Goal: Transaction & Acquisition: Subscribe to service/newsletter

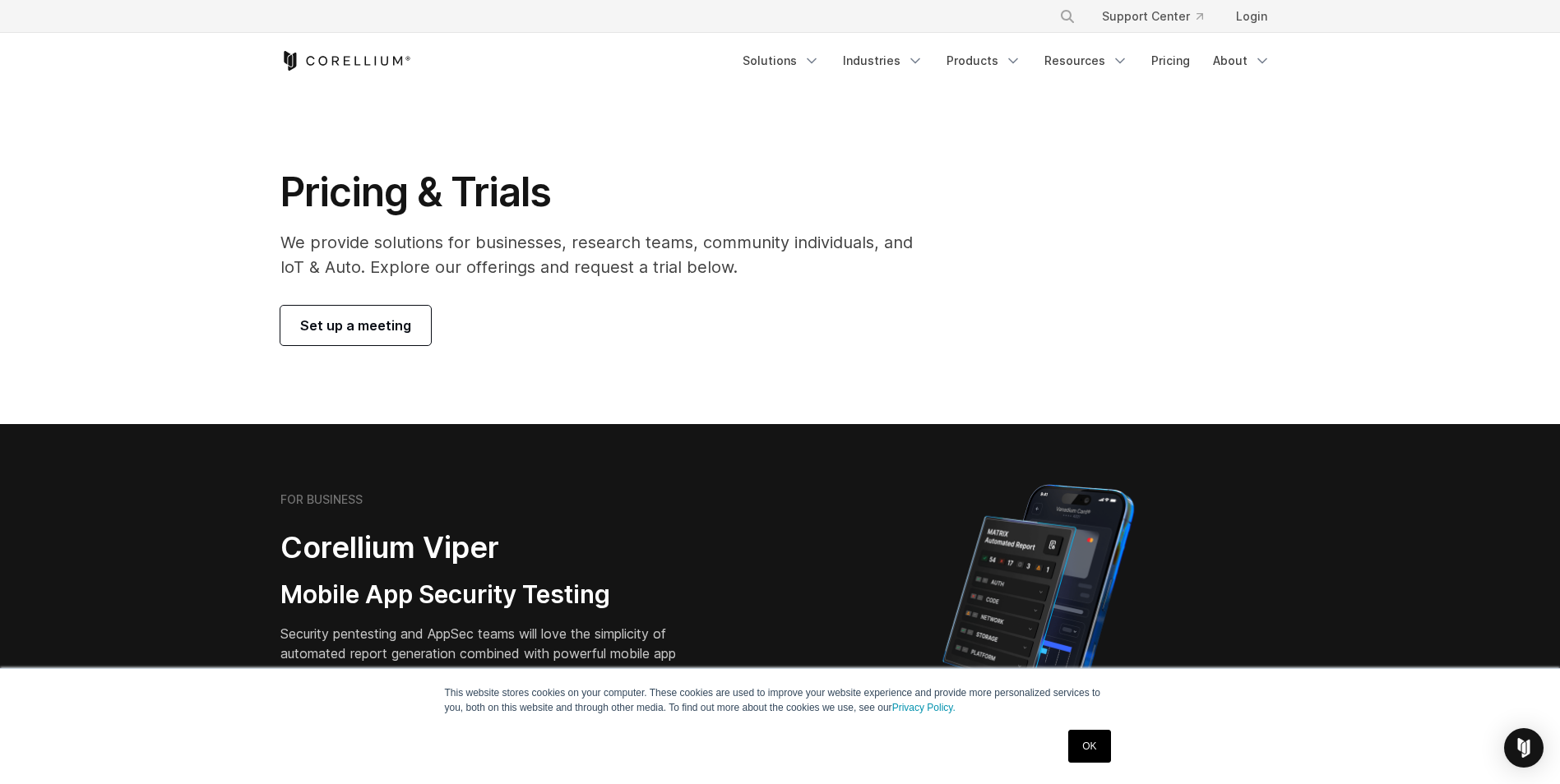
click at [815, 80] on div "Free Trial Solutions" at bounding box center [780, 60] width 1000 height 56
click at [812, 77] on div "Free Trial Solutions" at bounding box center [780, 60] width 1000 height 56
click at [811, 71] on link "Solutions" at bounding box center [781, 60] width 97 height 30
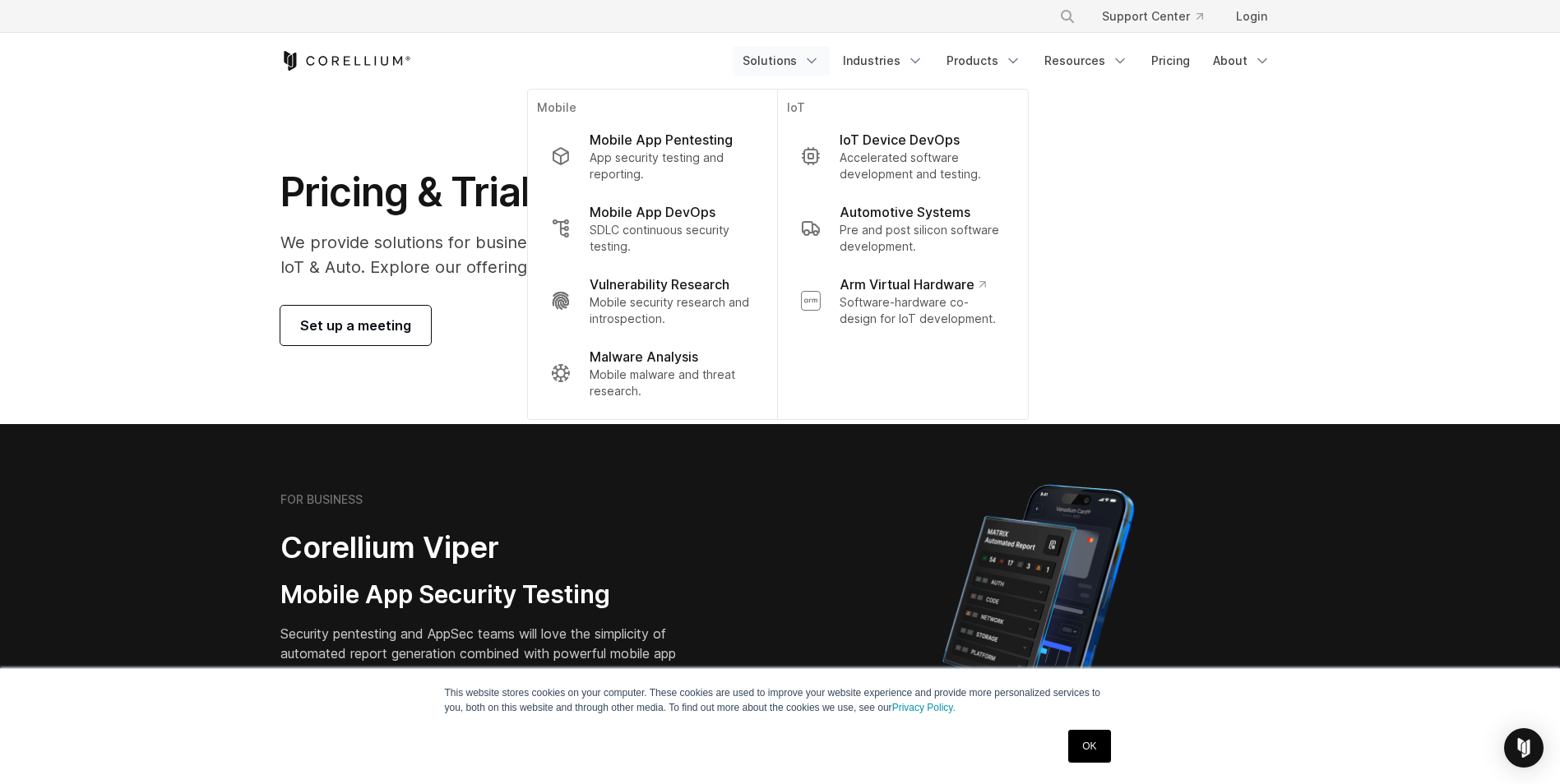
click at [443, 425] on section "FOR BUSINESS Corellium Viper Mobile App Security Testing Security pentesting an…" at bounding box center [780, 620] width 1560 height 392
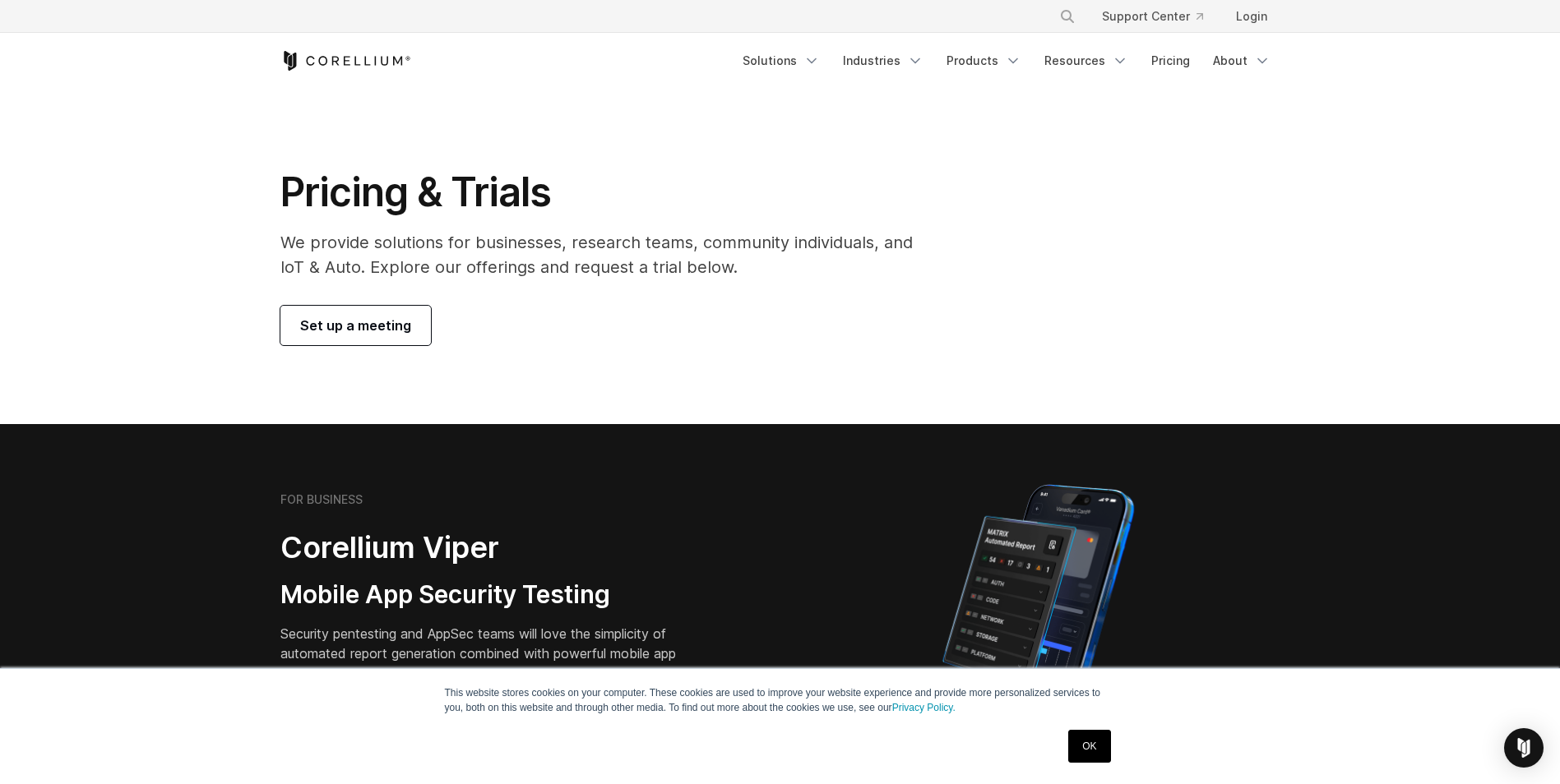
click at [388, 345] on section "Pricing & Trials We provide solutions for businesses, research teams, community…" at bounding box center [780, 256] width 1560 height 335
click at [378, 330] on span "Set up a meeting" at bounding box center [355, 326] width 111 height 20
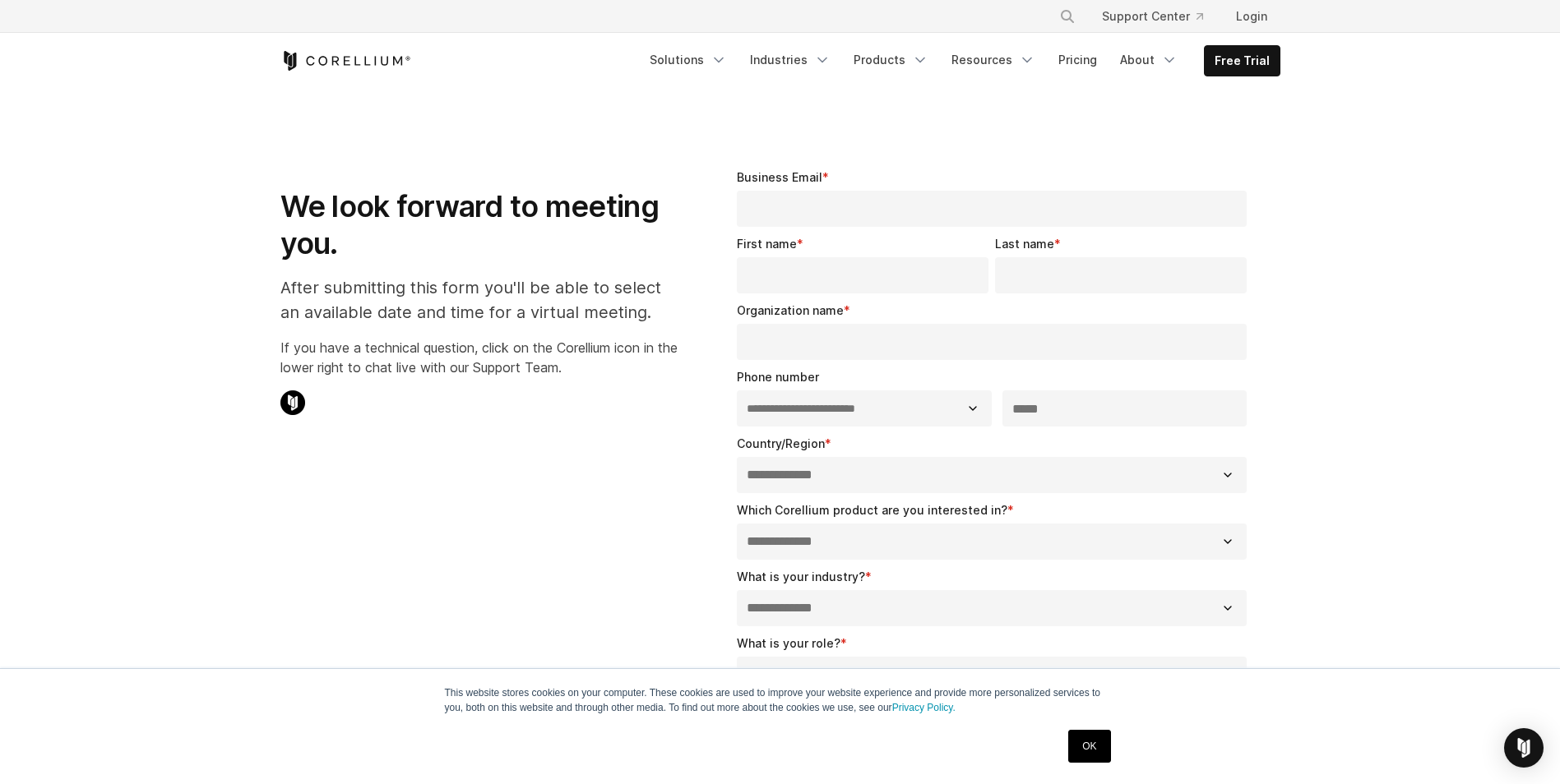
select select "**"
click at [382, 68] on icon "Corellium Home" at bounding box center [345, 60] width 131 height 20
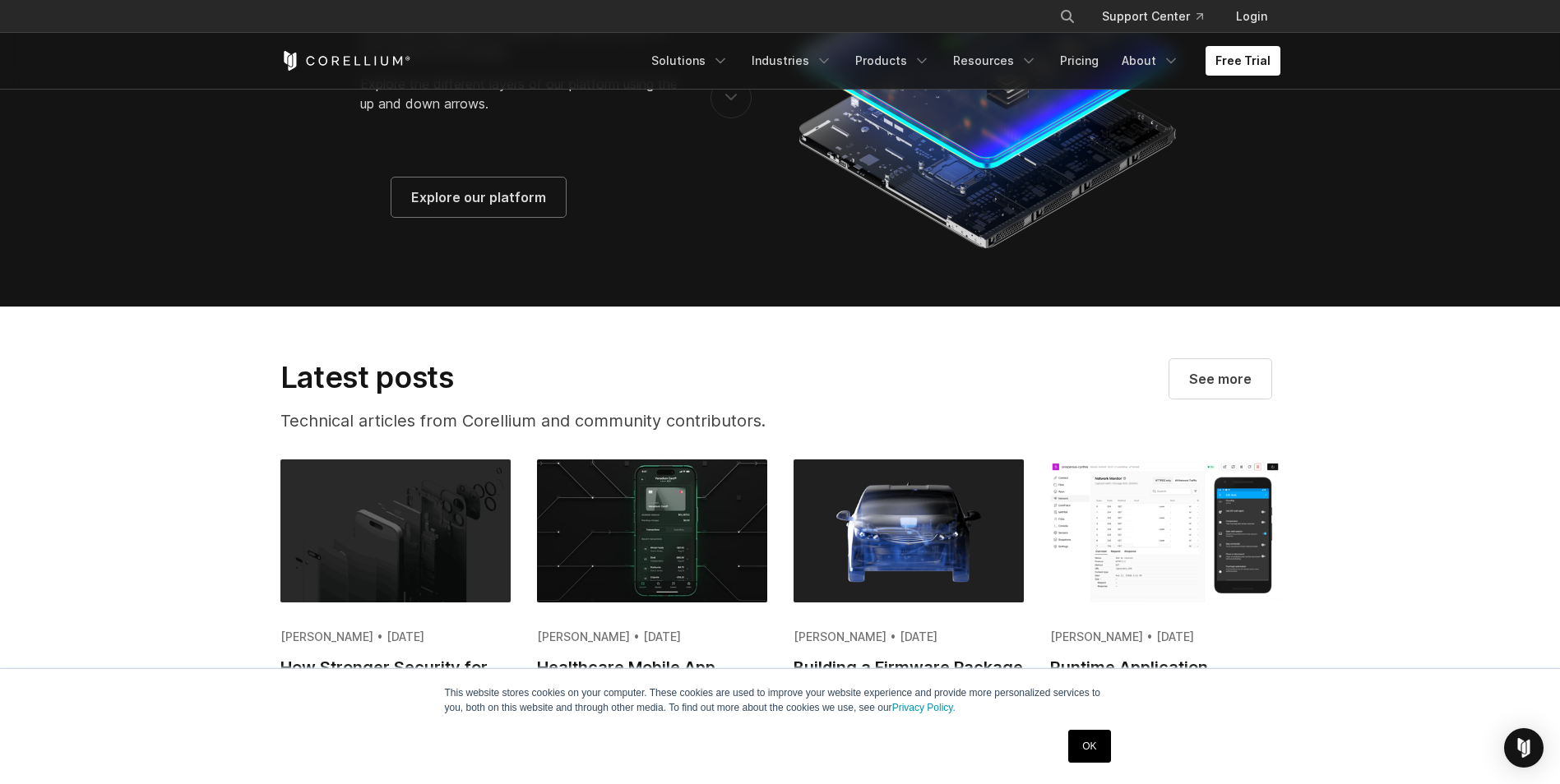
scroll to position [3856, 0]
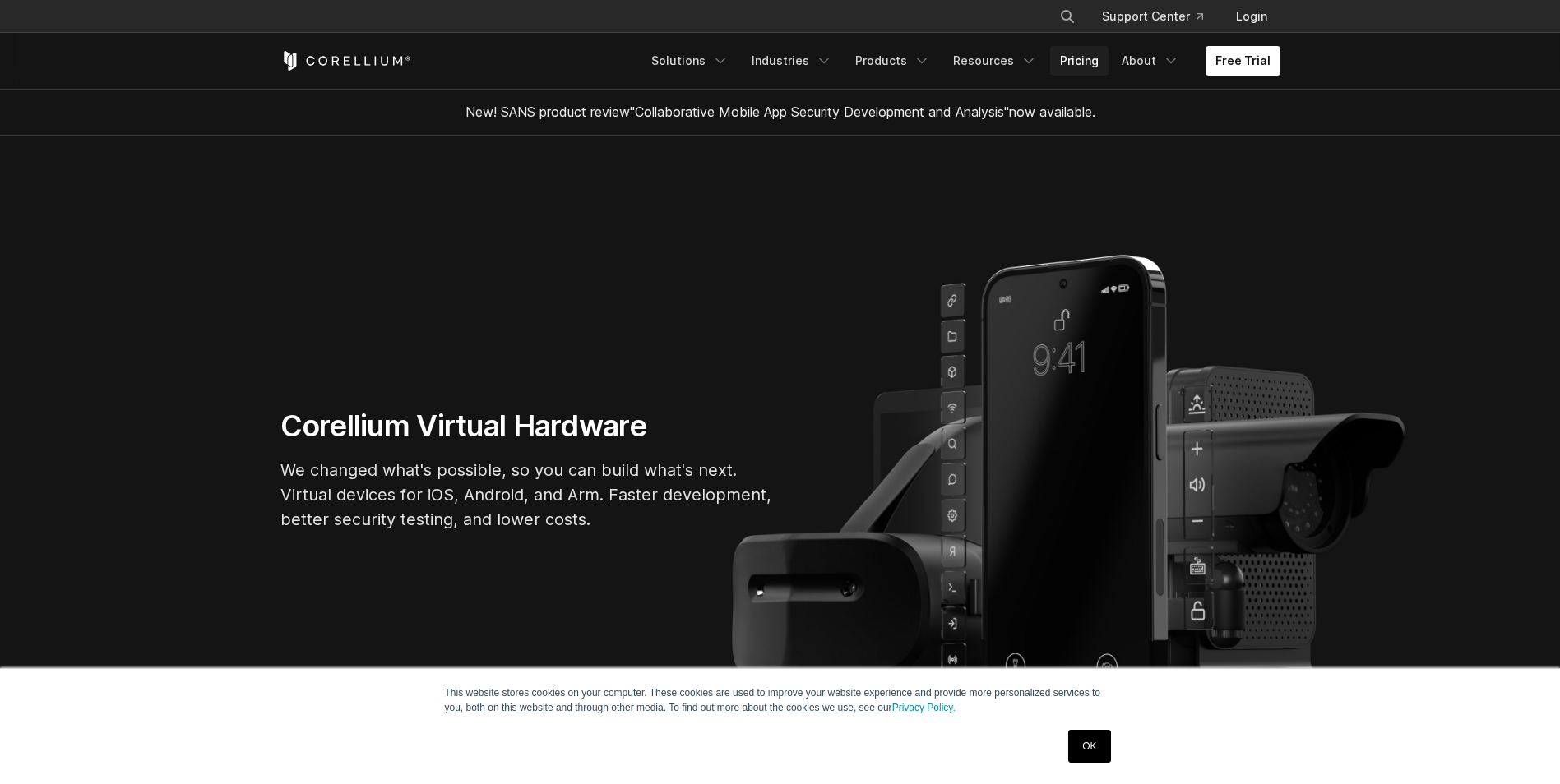
drag, startPoint x: 0, startPoint y: 0, endPoint x: 1093, endPoint y: 60, distance: 1094.6
click at [1093, 60] on link "Pricing" at bounding box center [1079, 60] width 58 height 30
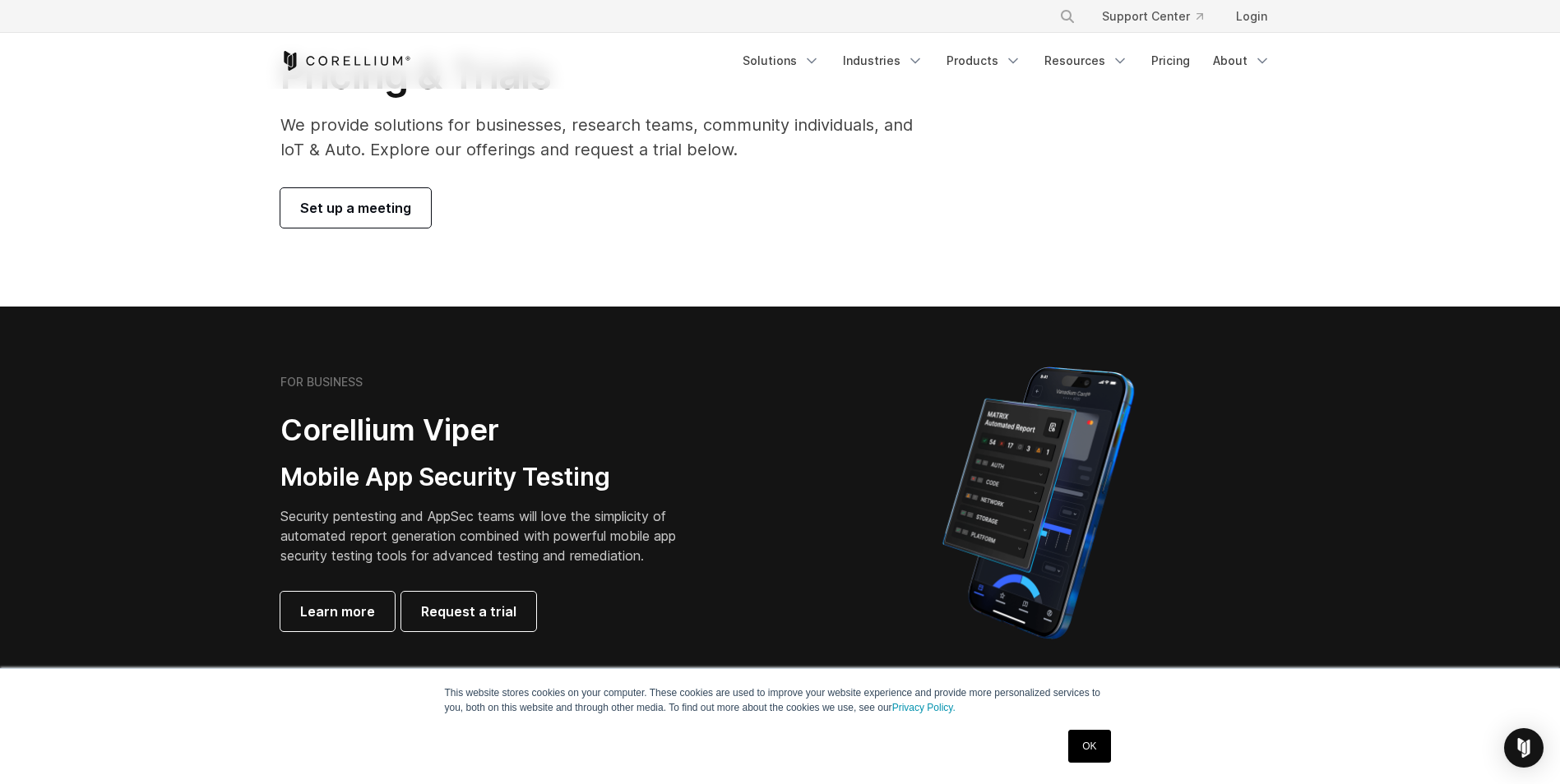
scroll to position [118, 0]
click at [392, 219] on link "Set up a meeting" at bounding box center [355, 206] width 151 height 39
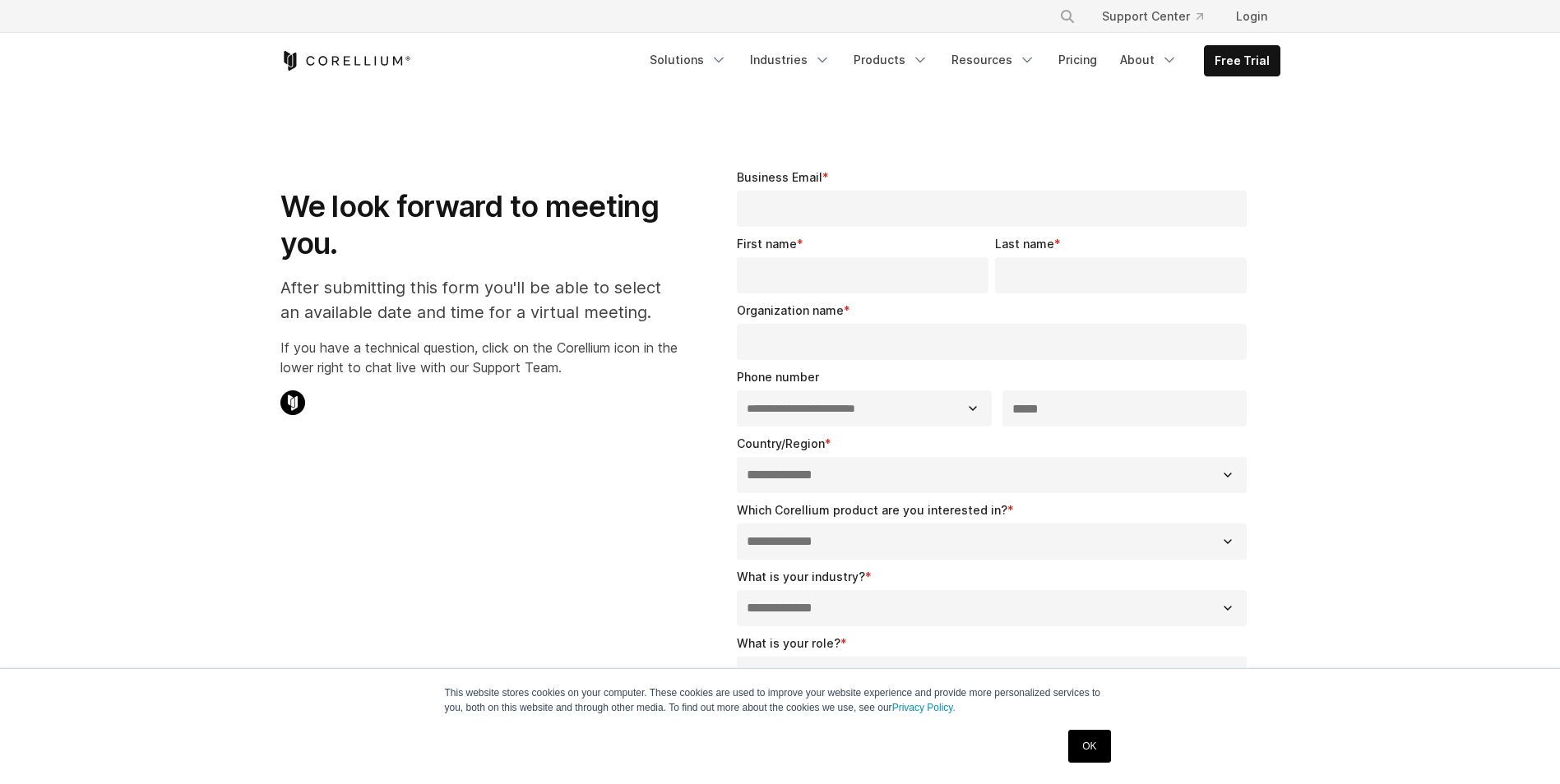
select select "**"
click at [858, 210] on input "Business Email *" at bounding box center [992, 209] width 510 height 36
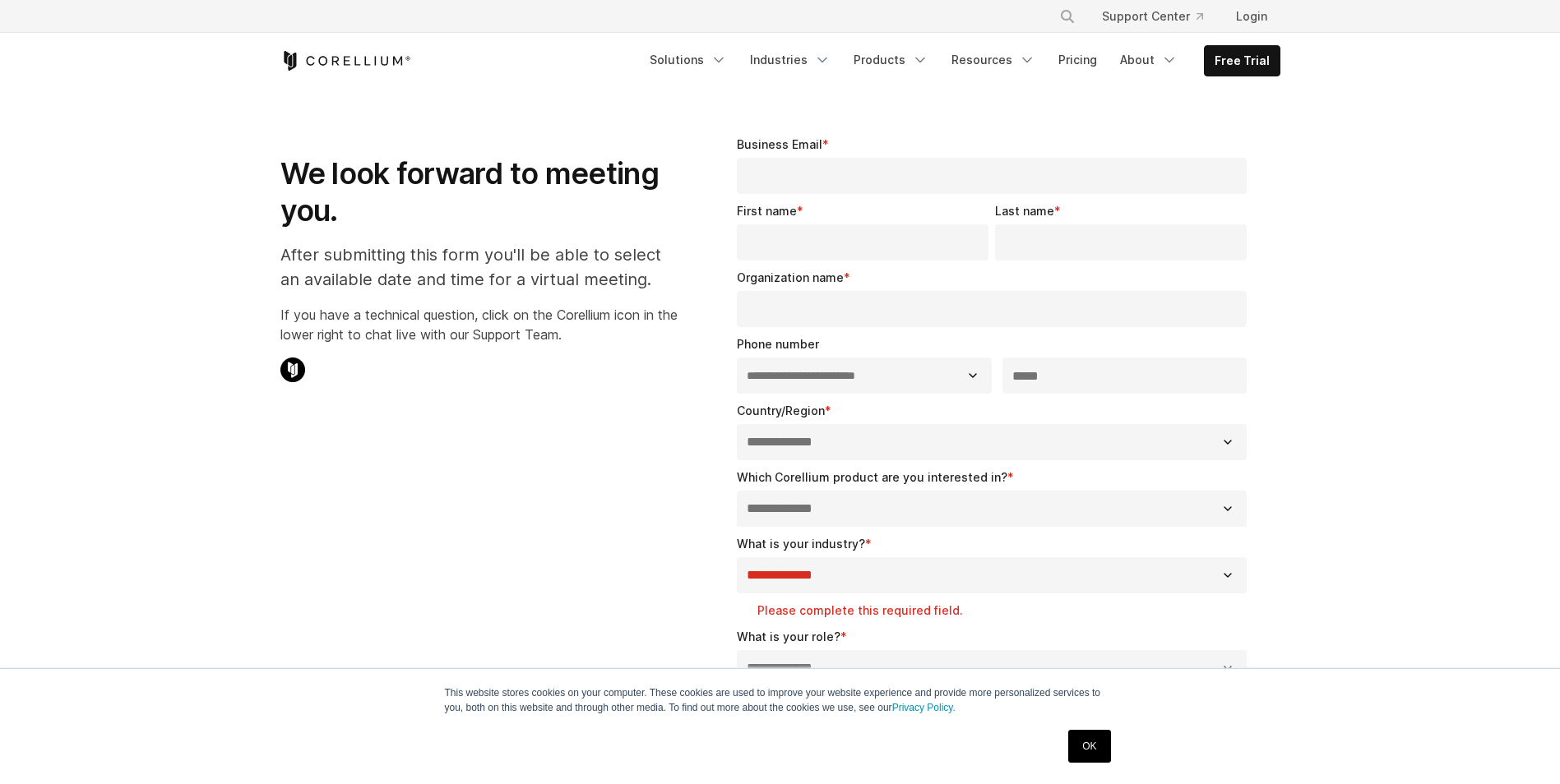
scroll to position [23, 0]
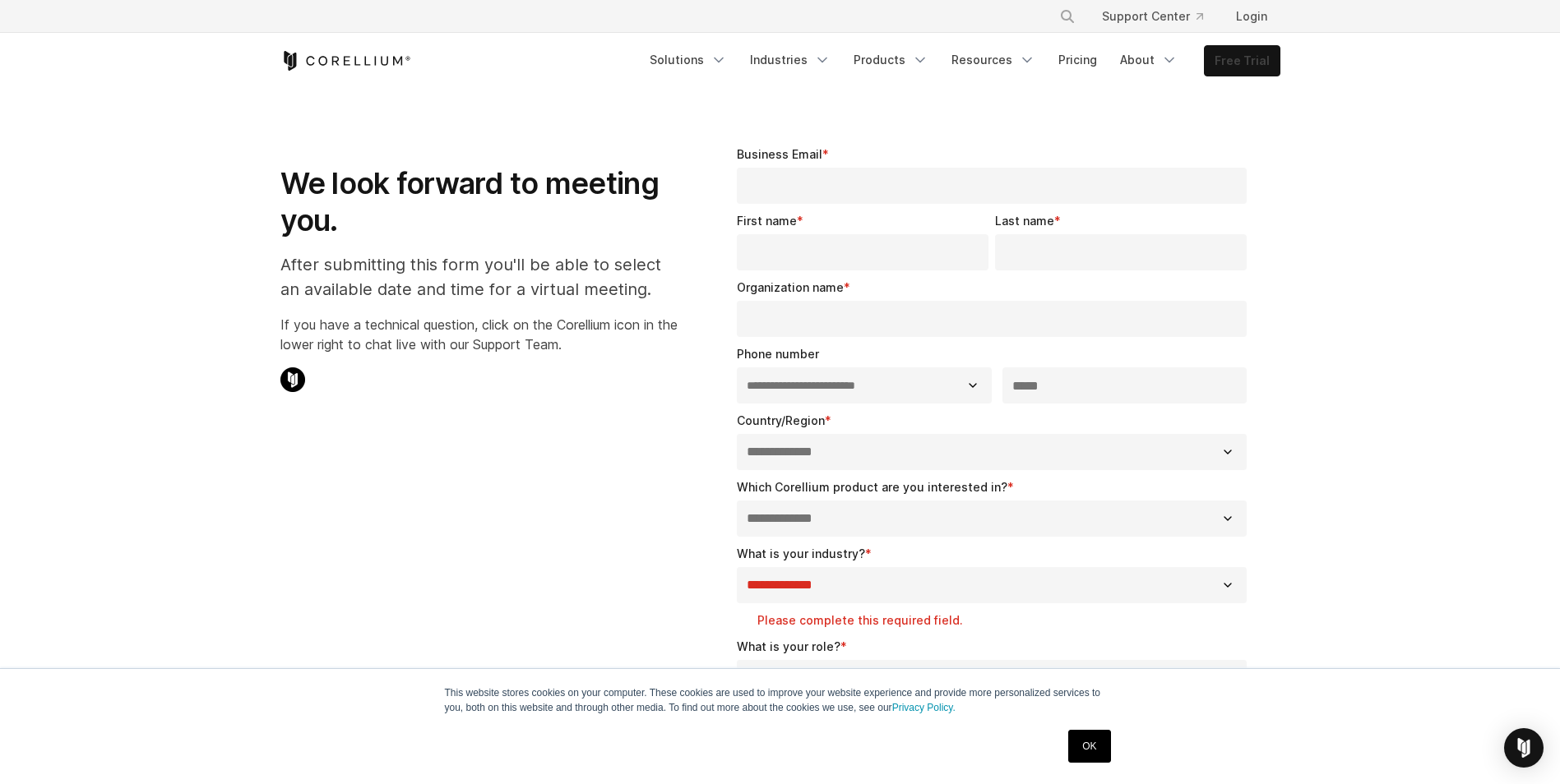
click at [1228, 63] on link "Free Trial" at bounding box center [1242, 60] width 75 height 30
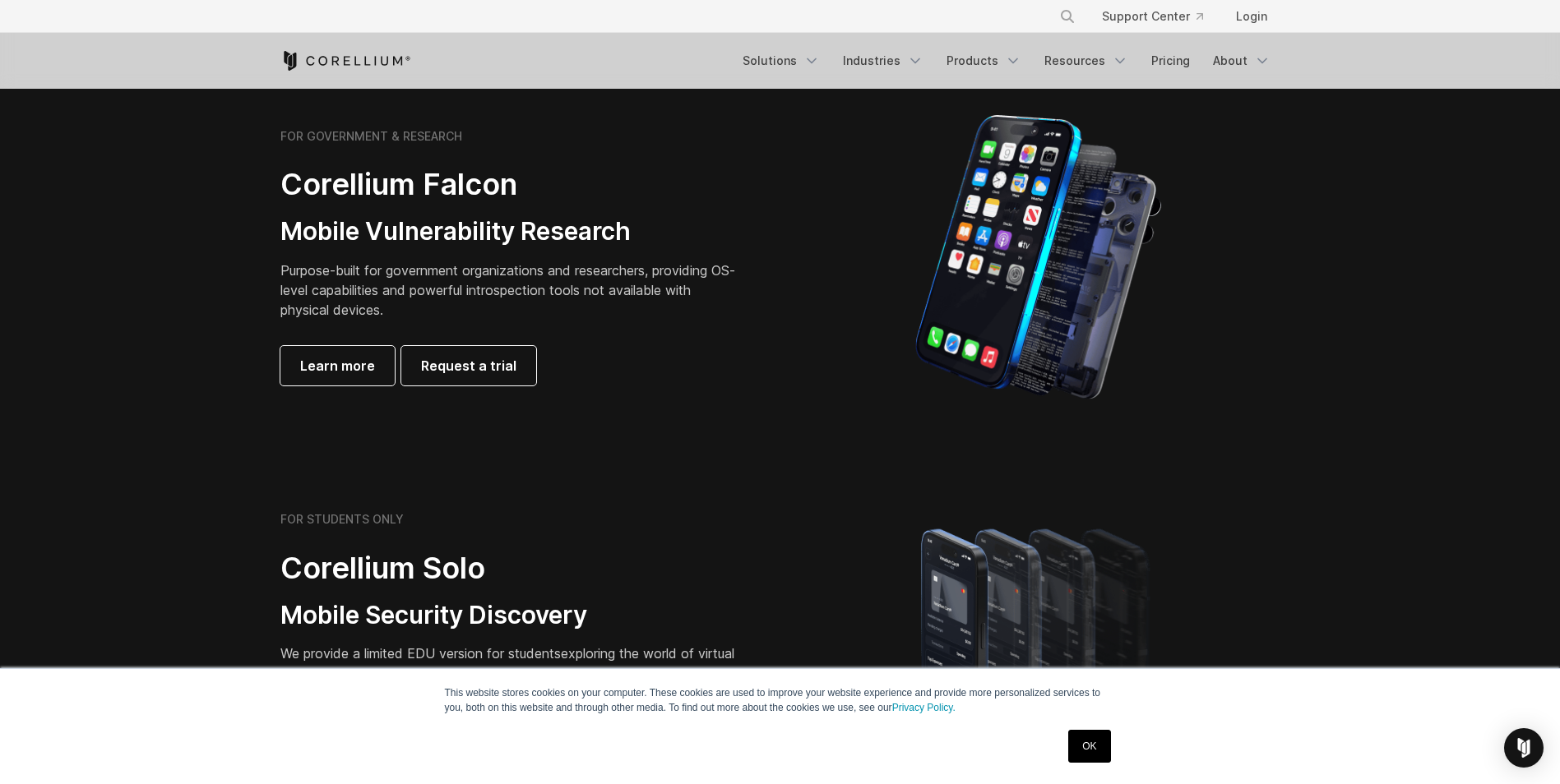
scroll to position [752, 0]
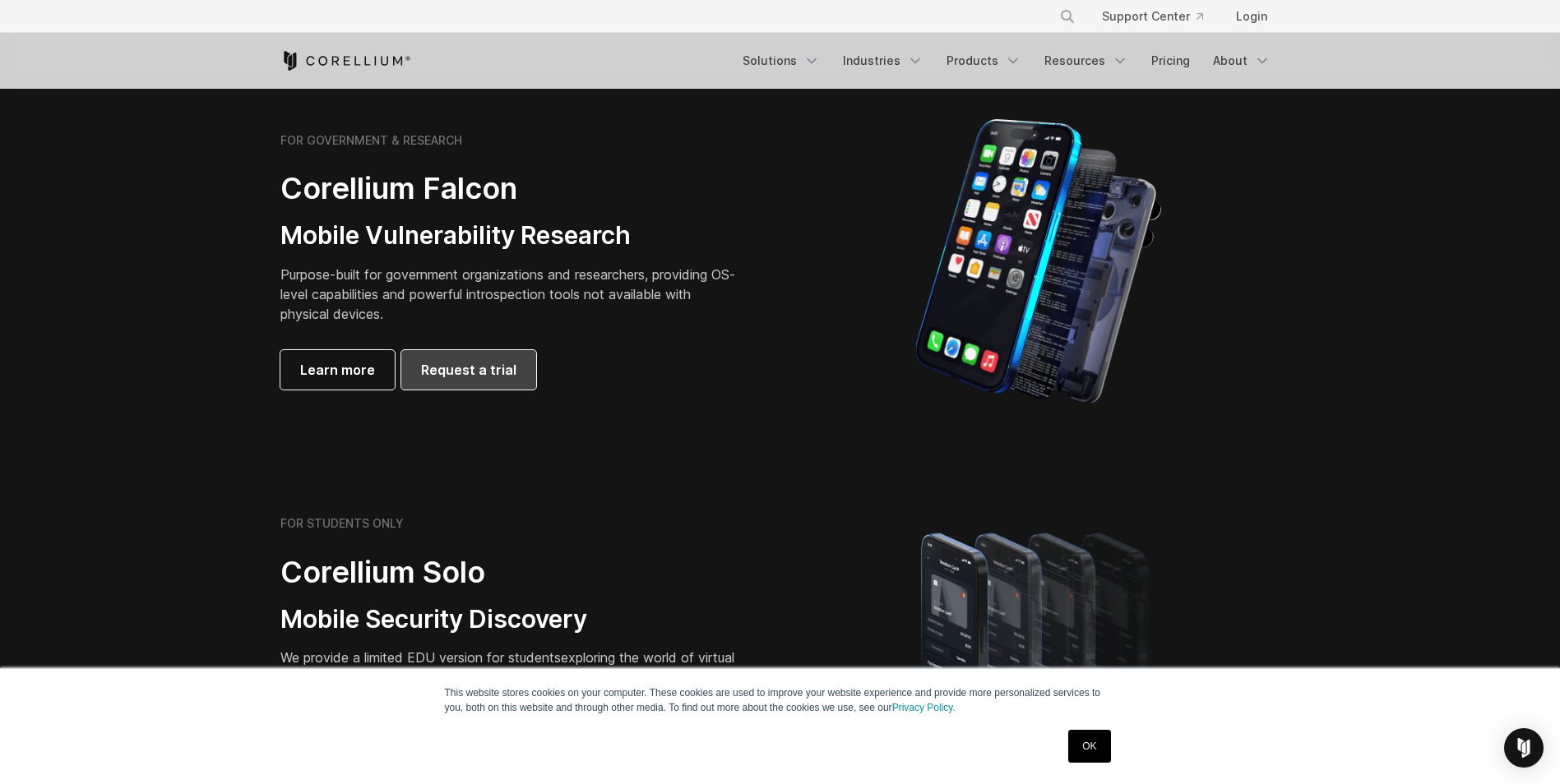
click at [465, 369] on span "Request a trial" at bounding box center [469, 370] width 96 height 20
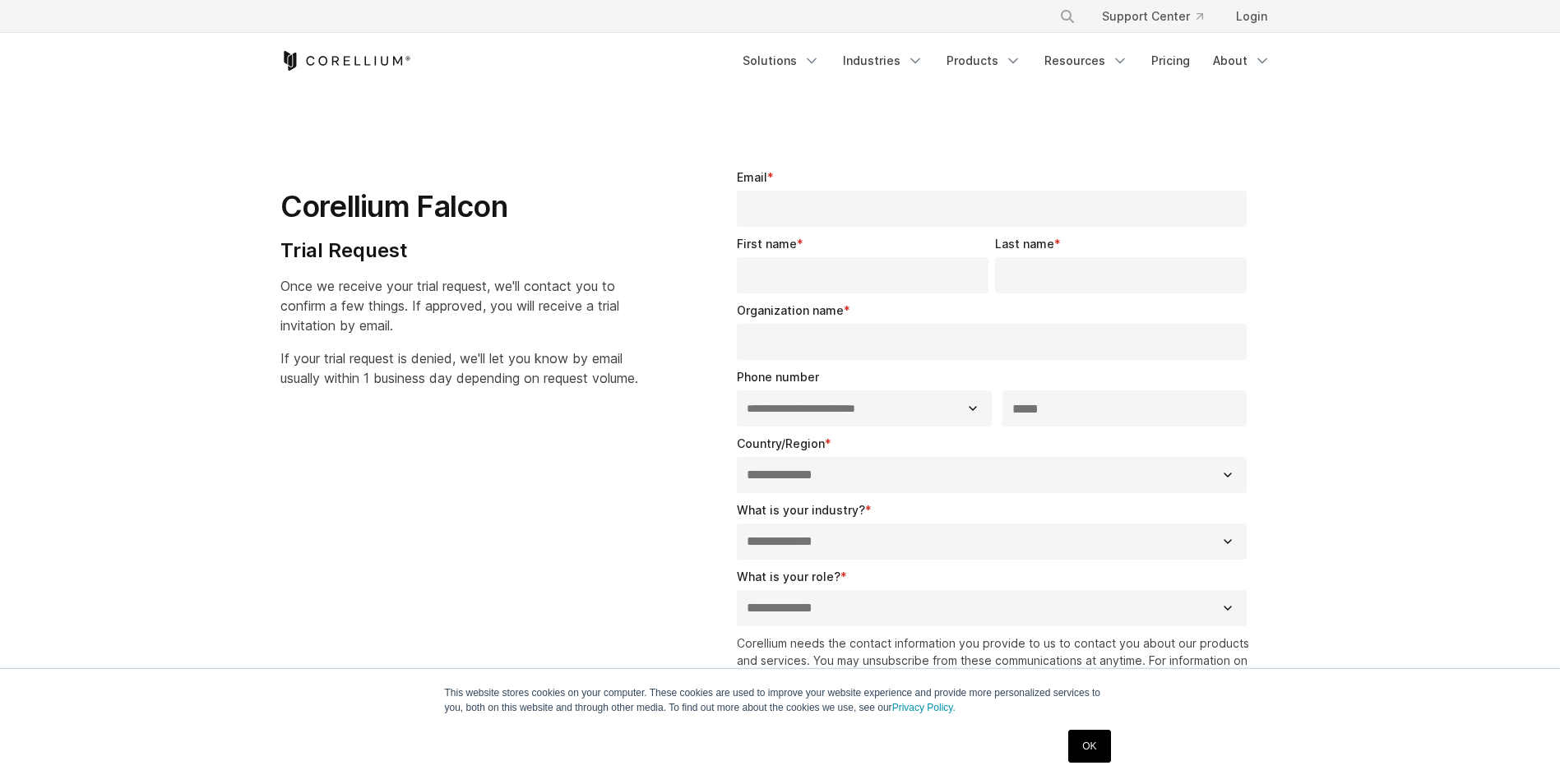
select select "**"
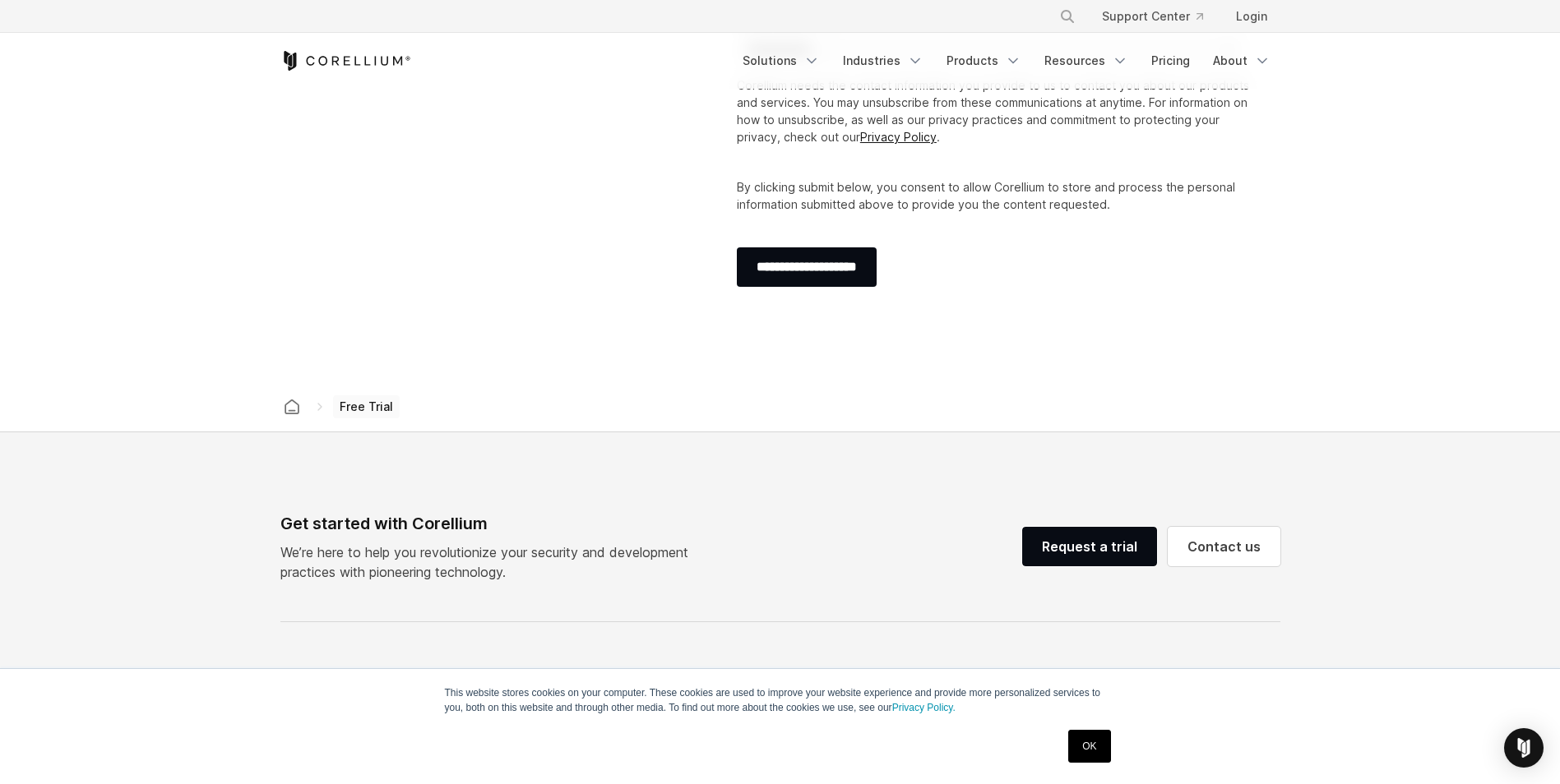
scroll to position [562, 0]
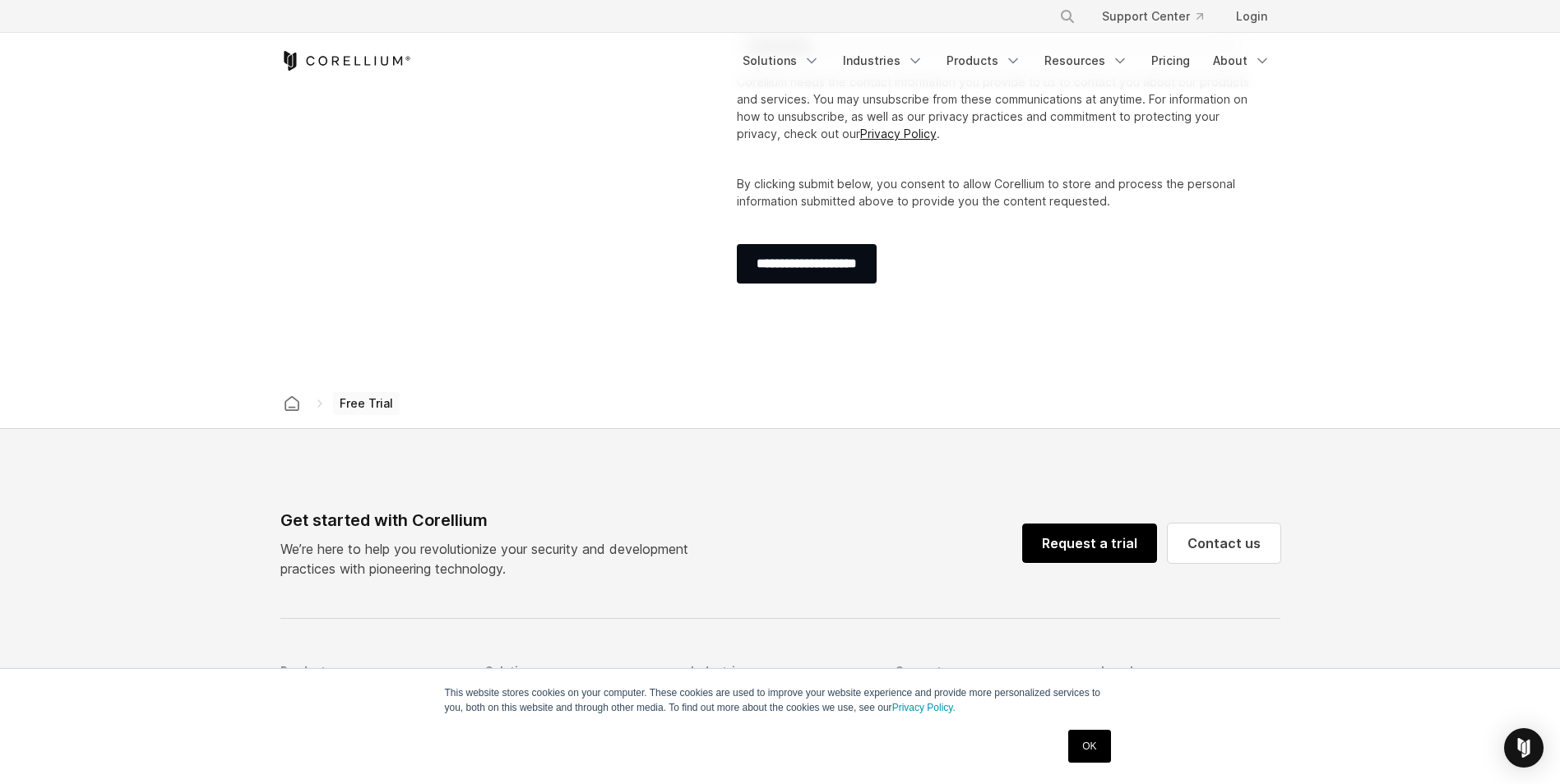
click at [1124, 547] on link "Request a trial" at bounding box center [1089, 542] width 135 height 39
